Goal: Find specific page/section: Find specific page/section

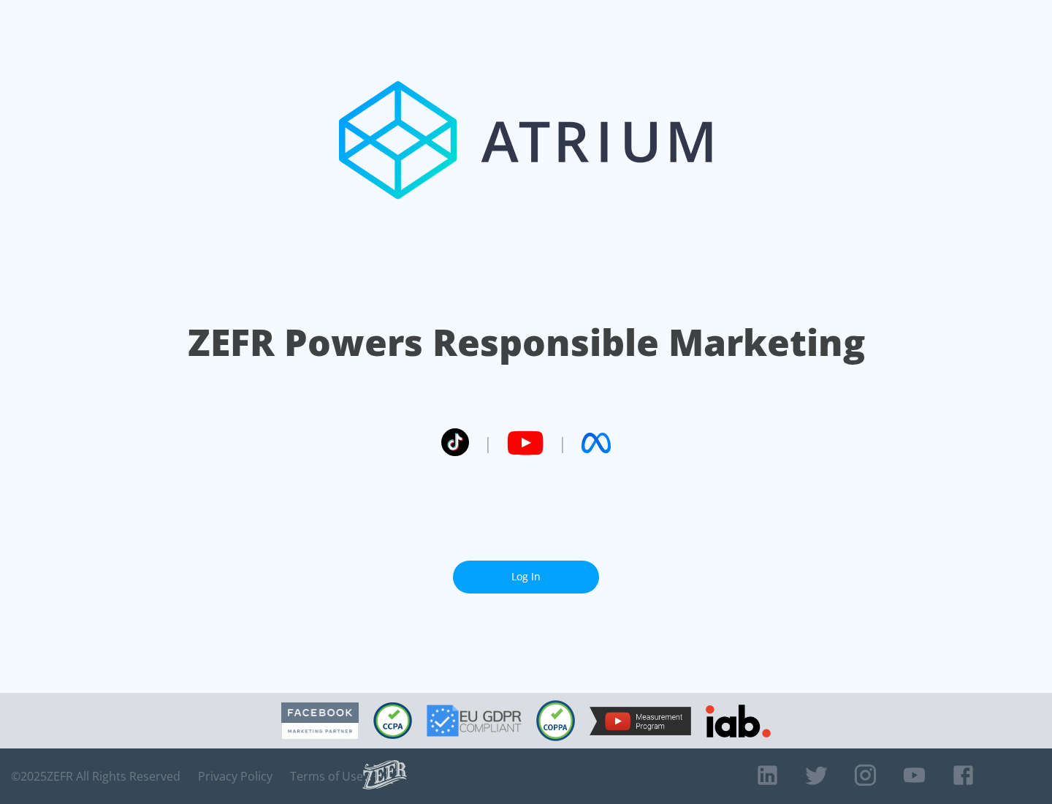
click at [526, 571] on link "Log In" at bounding box center [526, 576] width 146 height 33
